Goal: Task Accomplishment & Management: Use online tool/utility

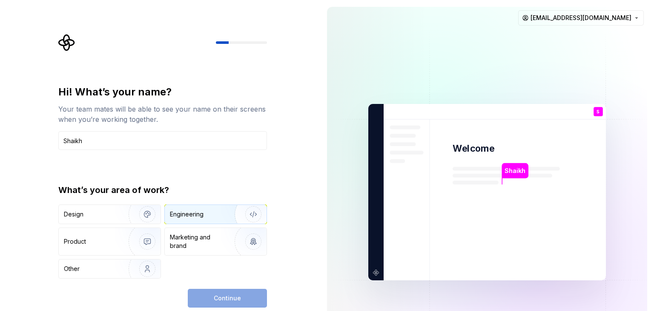
type input "Shaikh"
click at [195, 211] on div "Engineering" at bounding box center [187, 214] width 34 height 9
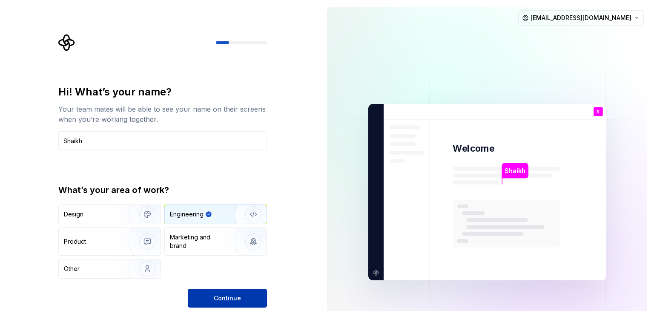
click at [230, 299] on span "Continue" at bounding box center [227, 298] width 27 height 9
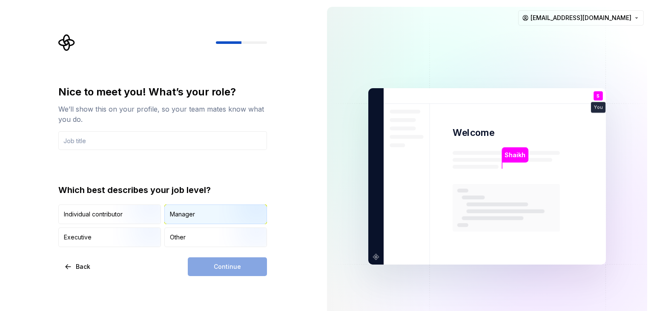
click at [189, 210] on div "Manager" at bounding box center [182, 214] width 25 height 9
click at [232, 268] on div "Continue" at bounding box center [227, 266] width 79 height 19
click at [97, 235] on div "Executive" at bounding box center [110, 237] width 102 height 19
click at [212, 220] on div "Manager" at bounding box center [216, 214] width 102 height 19
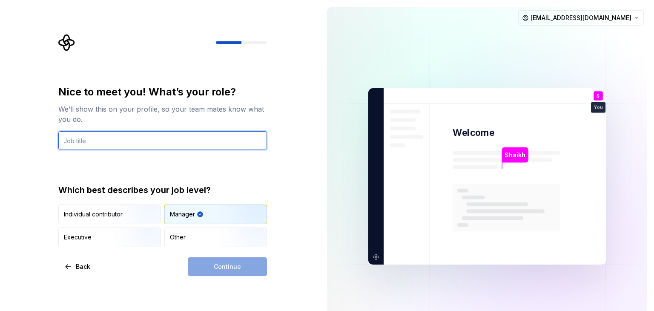
click at [105, 133] on input "text" at bounding box center [162, 140] width 209 height 19
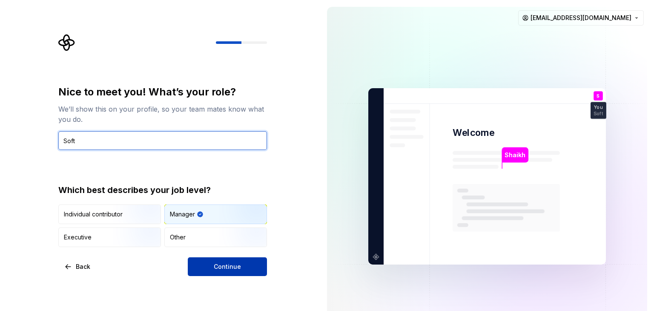
type input "Soft"
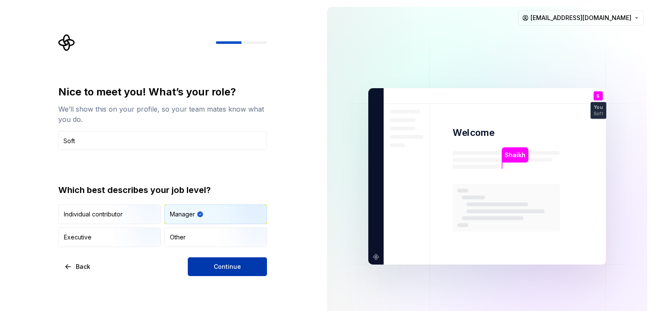
click at [219, 269] on span "Continue" at bounding box center [227, 266] width 27 height 9
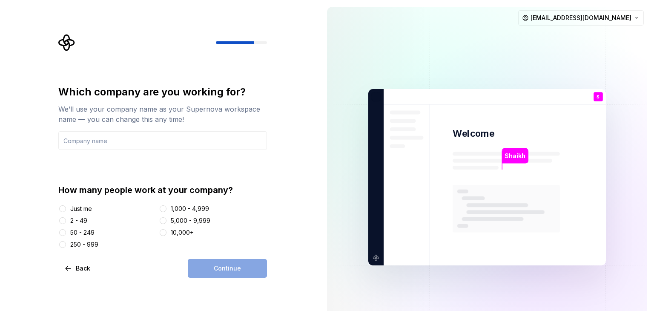
click at [77, 208] on div "Just me" at bounding box center [81, 208] width 22 height 9
click at [66, 208] on button "Just me" at bounding box center [62, 208] width 7 height 7
click at [240, 275] on div "Continue" at bounding box center [227, 268] width 79 height 19
click at [173, 205] on div "1,000 - 4,999" at bounding box center [190, 208] width 38 height 9
click at [166, 205] on button "1,000 - 4,999" at bounding box center [163, 208] width 7 height 7
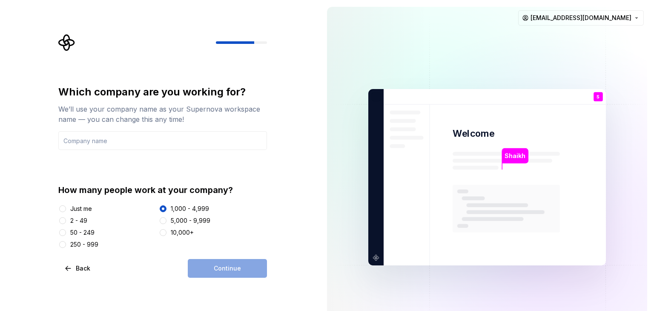
click at [86, 206] on div "Just me" at bounding box center [81, 208] width 22 height 9
click at [66, 206] on button "Just me" at bounding box center [62, 208] width 7 height 7
click at [96, 139] on input "text" at bounding box center [162, 140] width 209 height 19
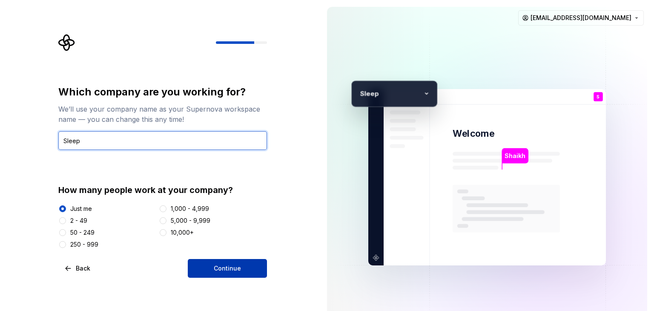
type input "Sleep"
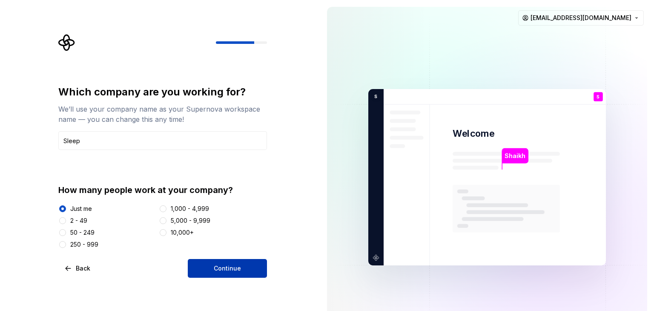
click at [221, 267] on span "Continue" at bounding box center [227, 268] width 27 height 9
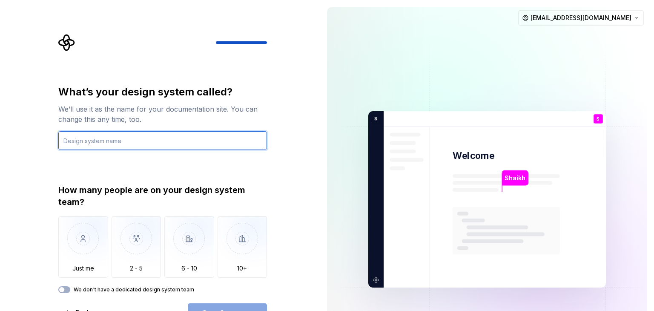
click at [106, 144] on input "text" at bounding box center [162, 140] width 209 height 19
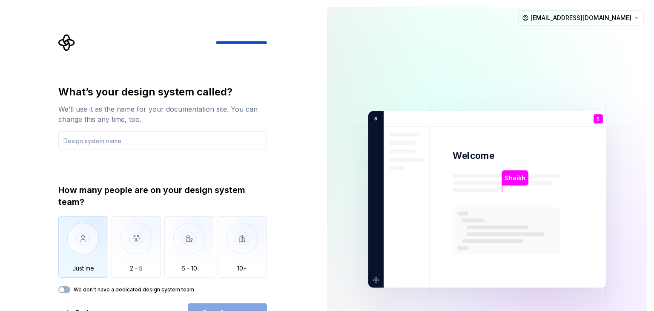
click at [77, 255] on img "button" at bounding box center [83, 244] width 50 height 57
click at [95, 143] on input "text" at bounding box center [162, 140] width 209 height 19
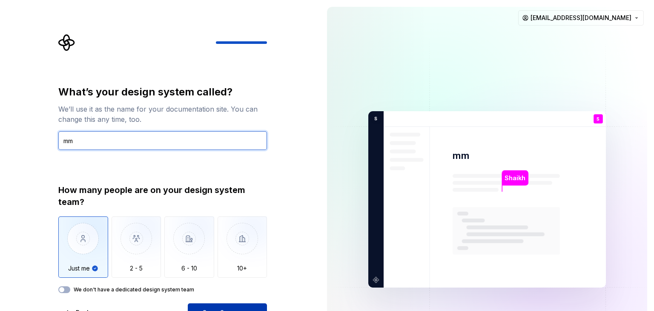
type input "mm"
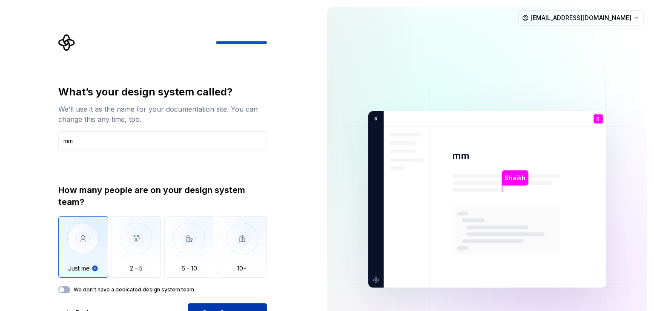
click at [212, 307] on button "Open Supernova" at bounding box center [227, 312] width 79 height 19
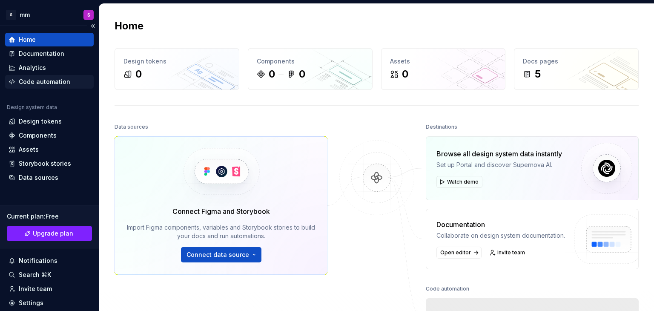
click at [46, 78] on div "Code automation" at bounding box center [45, 81] width 52 height 9
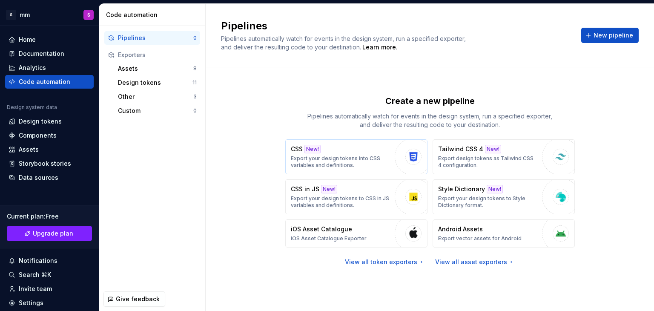
click at [320, 164] on p "Export your design tokens into CSS variables and definitions." at bounding box center [341, 162] width 100 height 14
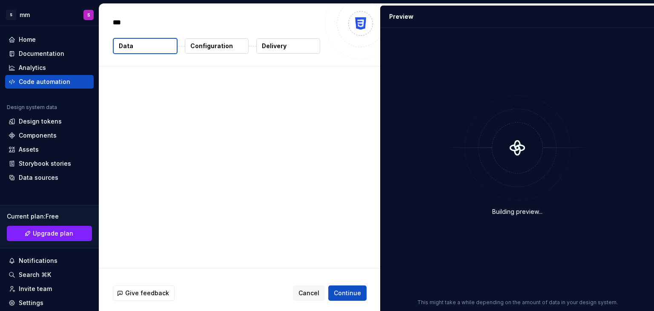
type textarea "*"
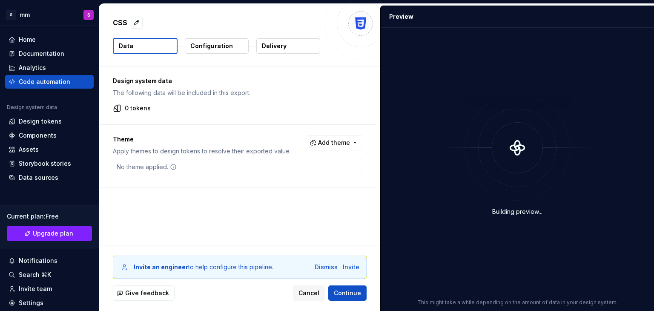
click at [279, 71] on div "Design system data The following data will be included in this export. 0 tokens" at bounding box center [237, 95] width 277 height 58
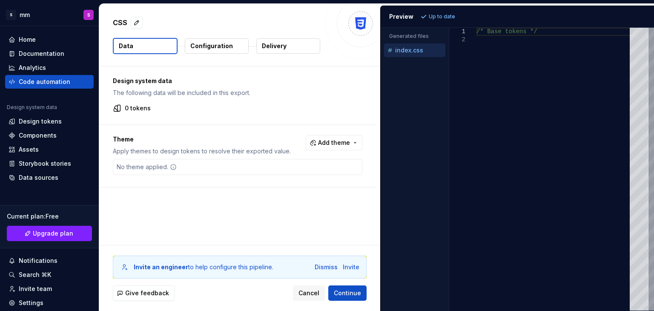
type textarea "**********"
click at [494, 56] on div "/* Base tokens */" at bounding box center [555, 169] width 158 height 283
click at [412, 47] on p "index.css" at bounding box center [409, 50] width 28 height 7
click at [432, 17] on p "Up to date" at bounding box center [442, 16] width 26 height 7
click at [27, 42] on div "Home" at bounding box center [27, 39] width 17 height 9
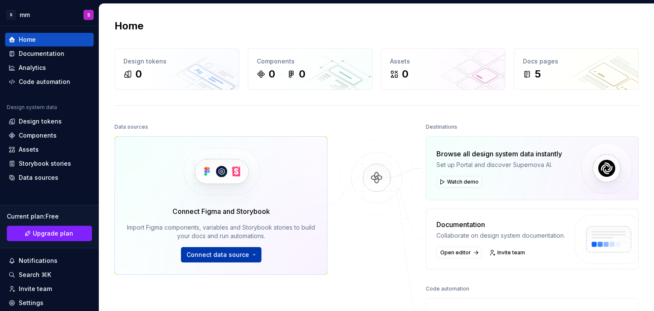
click at [232, 250] on span "Connect data source" at bounding box center [217, 254] width 63 height 9
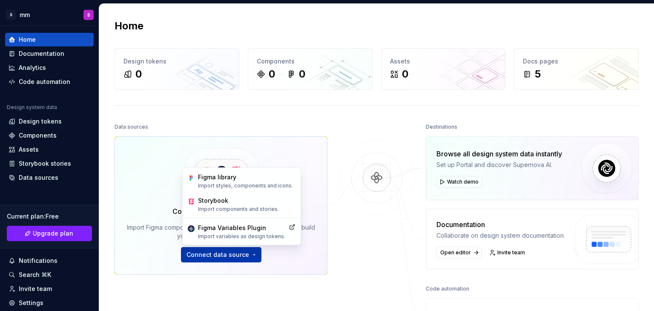
click at [232, 250] on span "Connect data source" at bounding box center [217, 254] width 63 height 9
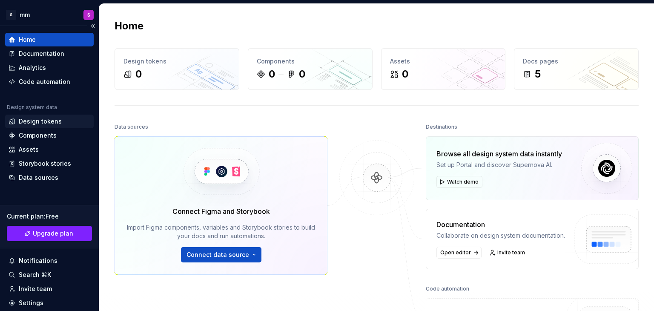
click at [24, 121] on div "Design tokens" at bounding box center [40, 121] width 43 height 9
